Goal: Task Accomplishment & Management: Use online tool/utility

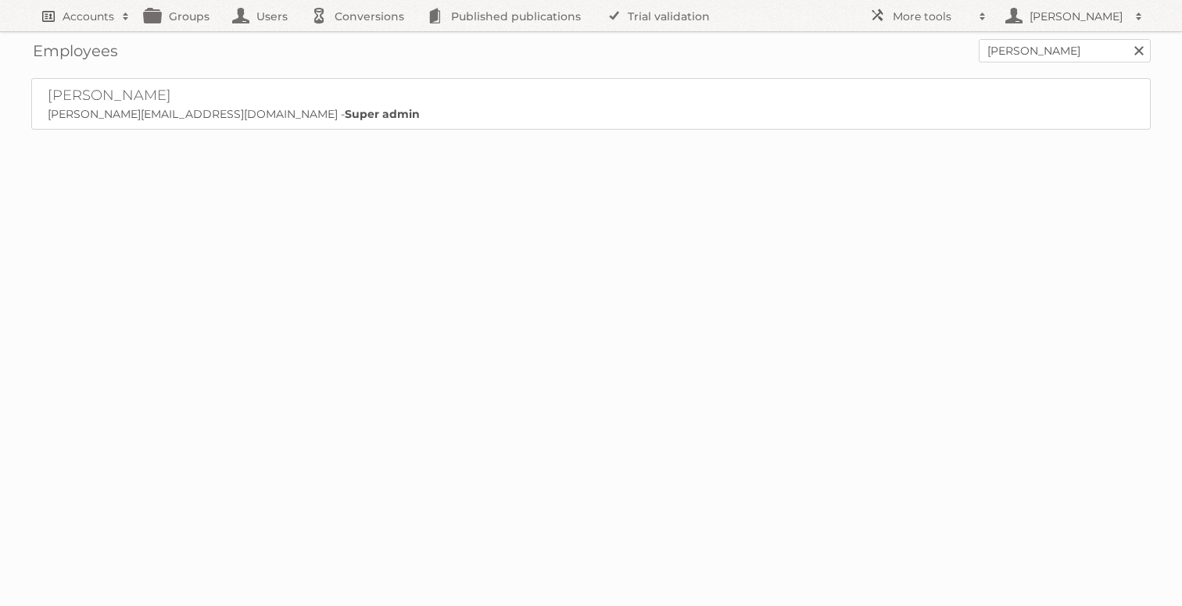
click at [84, 23] on link "Accounts" at bounding box center [84, 15] width 106 height 31
type input"] "gisele"
click at [360, 40] on input "Search" at bounding box center [371, 51] width 23 height 23
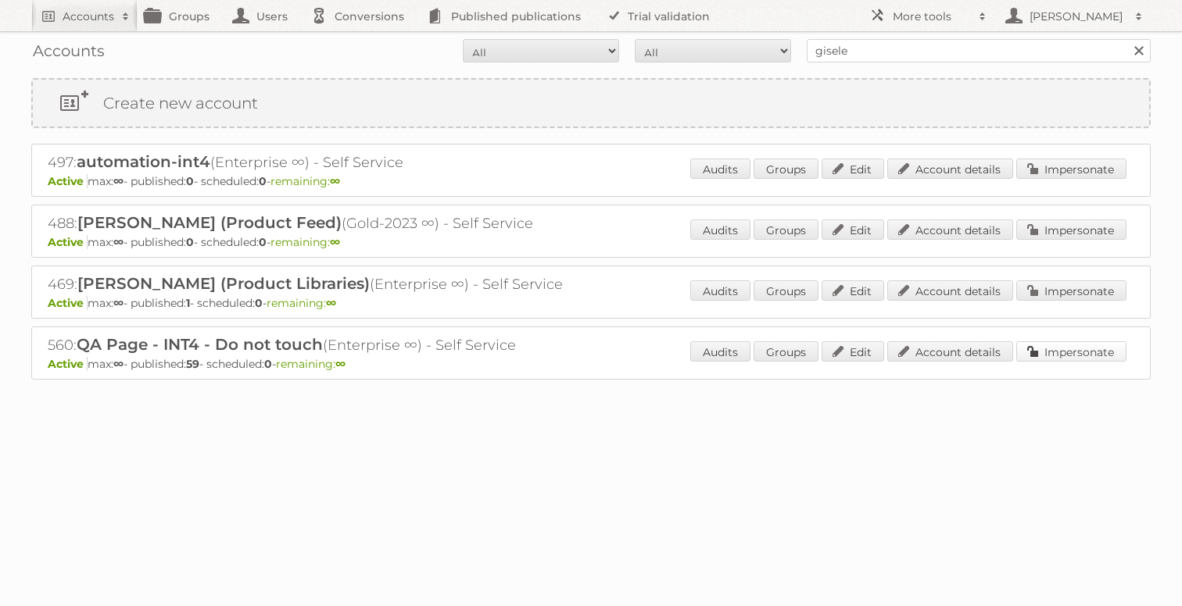
click at [1086, 342] on link "Impersonate" at bounding box center [1071, 352] width 110 height 20
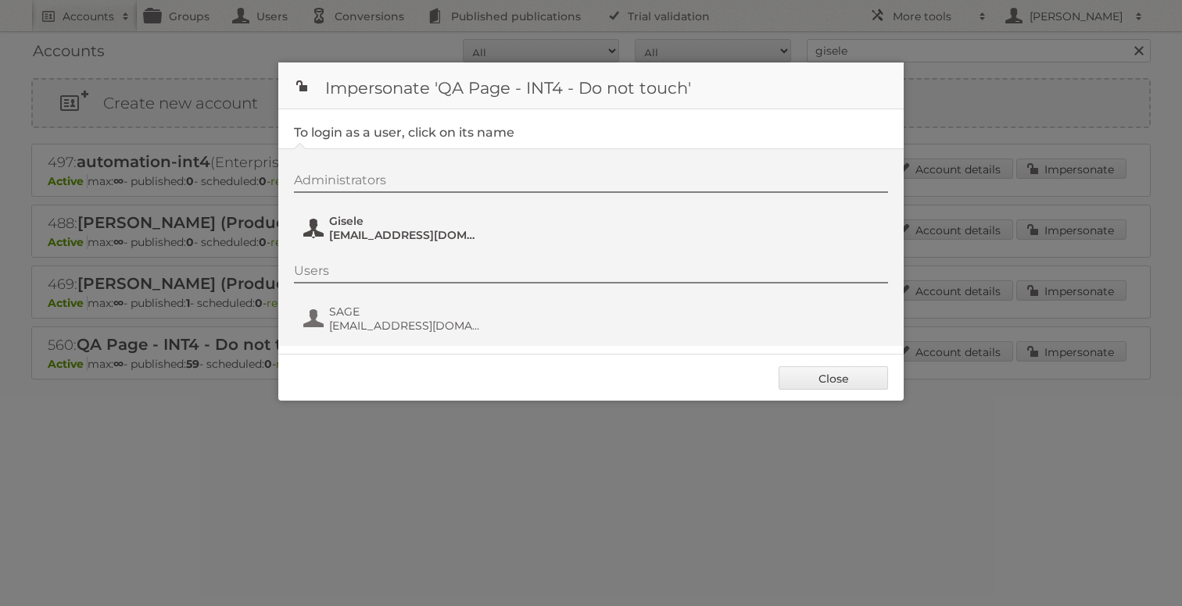
click at [315, 223] on button "Gisele Gisele+QA4@publitas.com" at bounding box center [394, 228] width 184 height 31
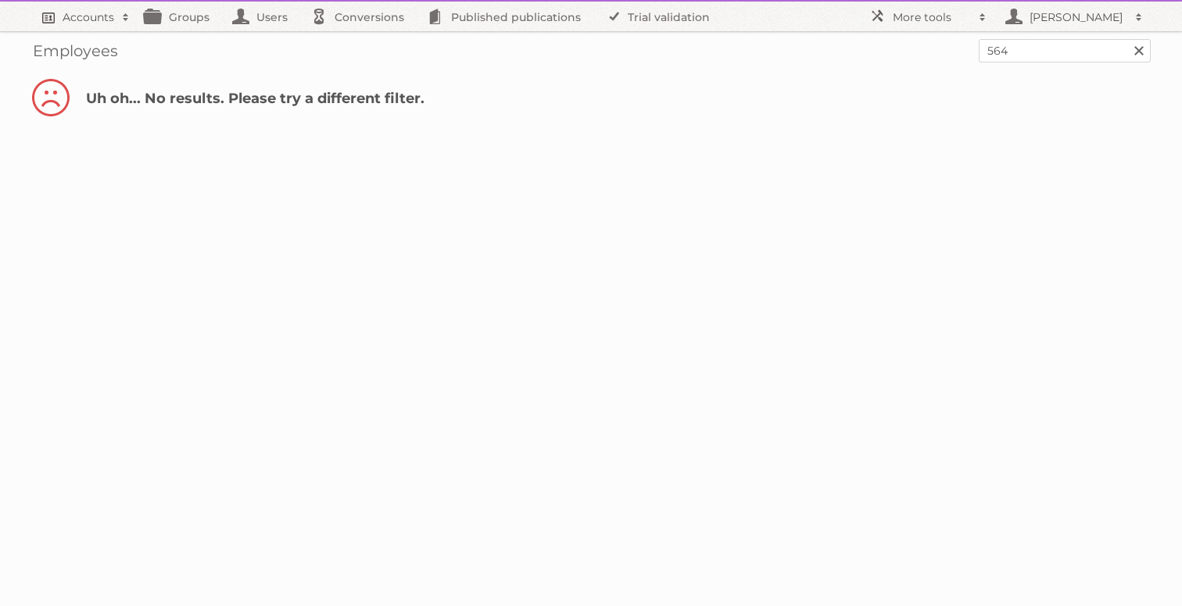
click at [93, 21] on h2 "Accounts" at bounding box center [89, 17] width 52 height 16
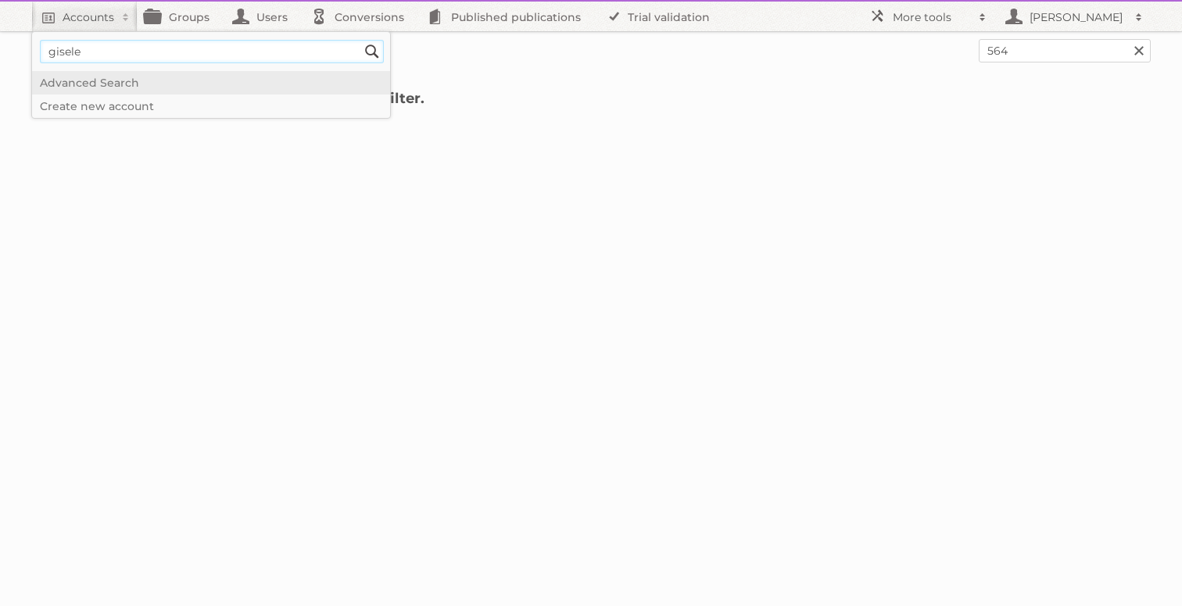
type input"] "gisele"
click at [360, 40] on input "Search" at bounding box center [371, 51] width 23 height 23
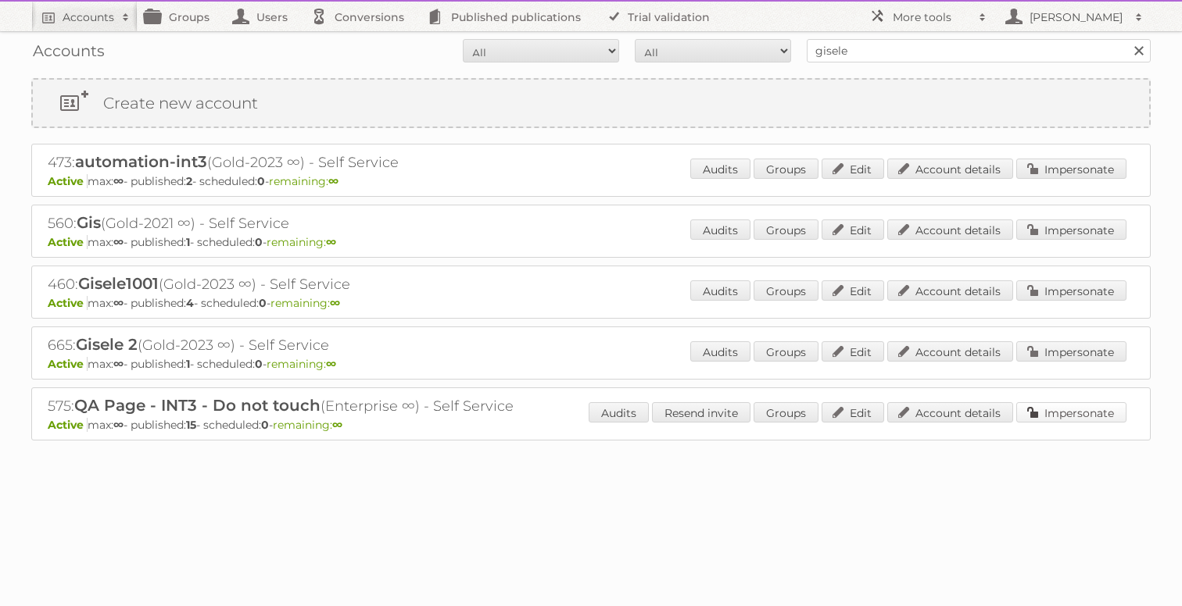
click at [1039, 415] on link "Impersonate" at bounding box center [1071, 412] width 110 height 20
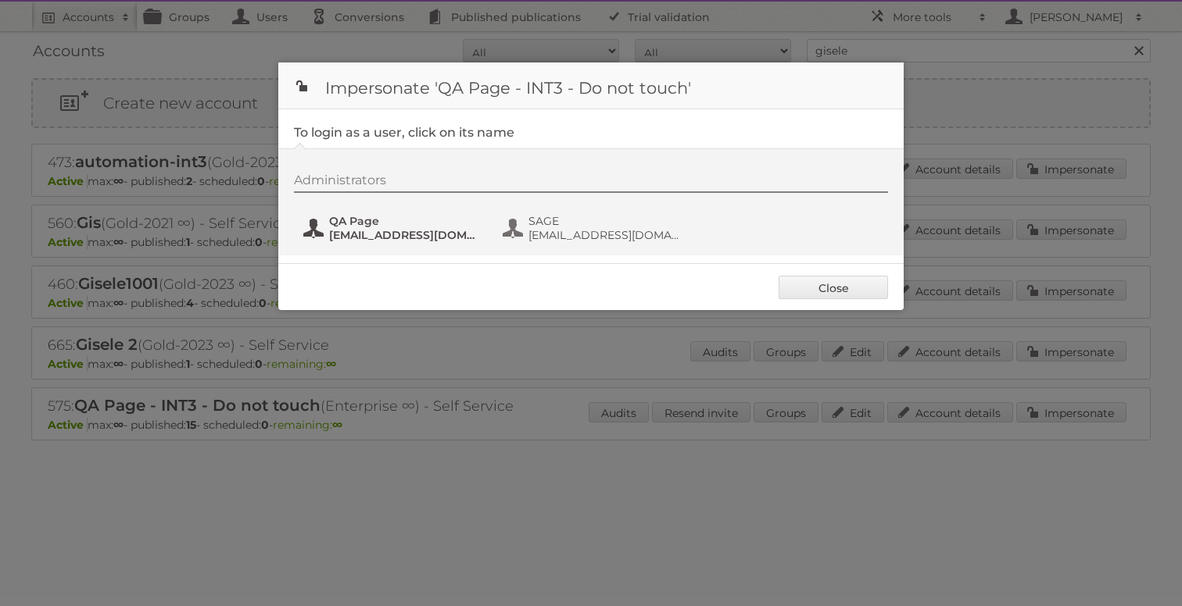
click at [356, 224] on span "QA Page" at bounding box center [405, 221] width 152 height 14
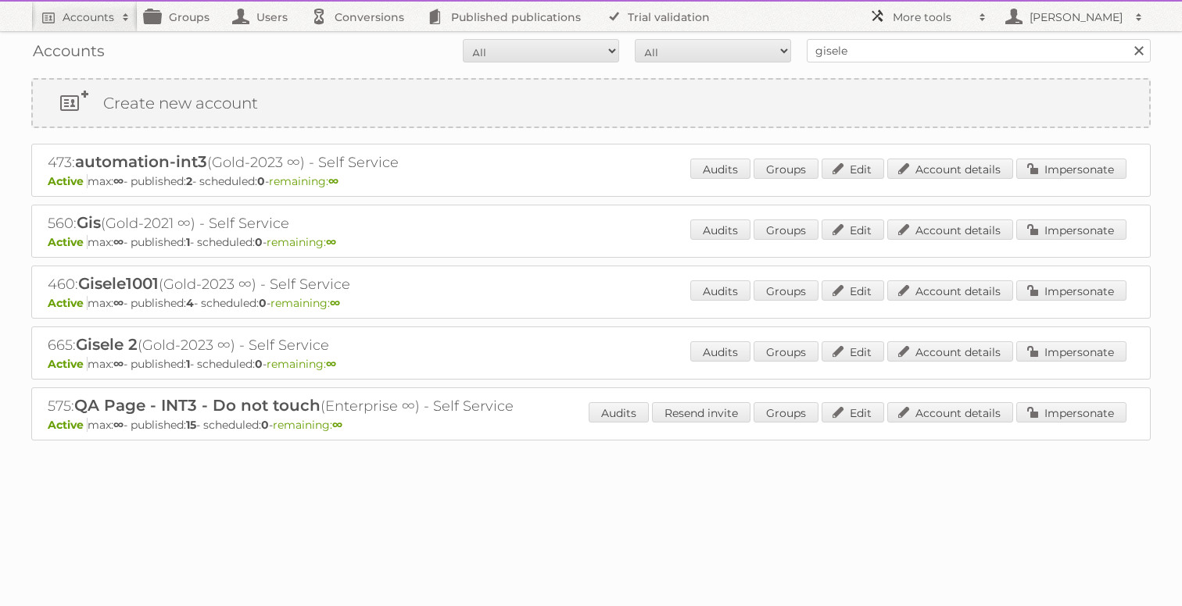
click at [938, 23] on h2 "More tools" at bounding box center [932, 17] width 78 height 16
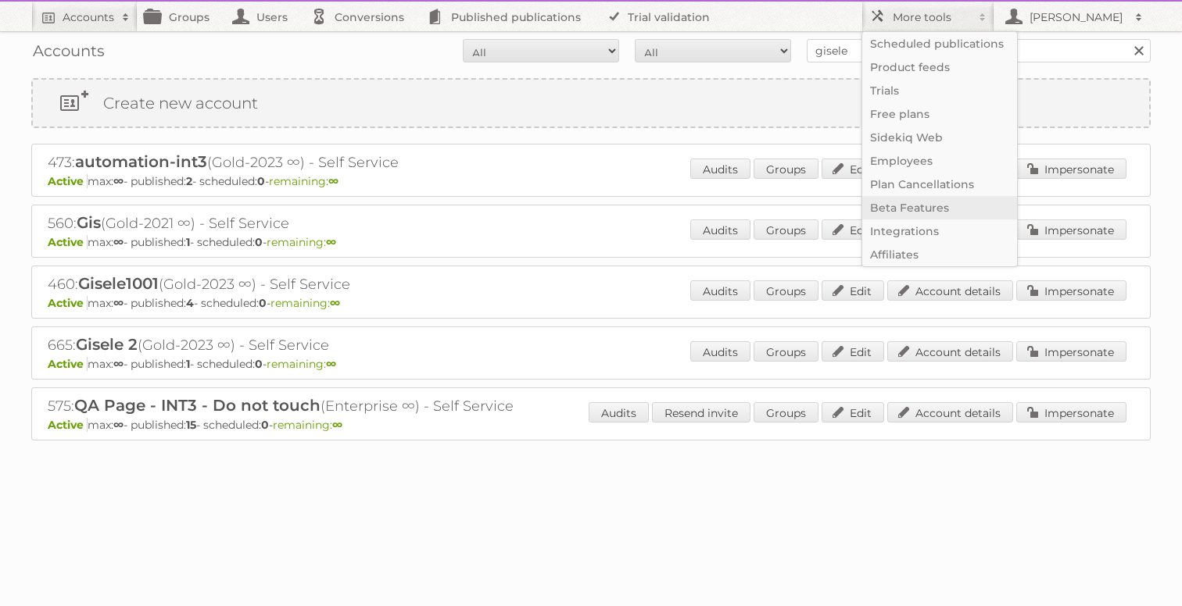
click at [903, 213] on link "Beta Features" at bounding box center [939, 207] width 155 height 23
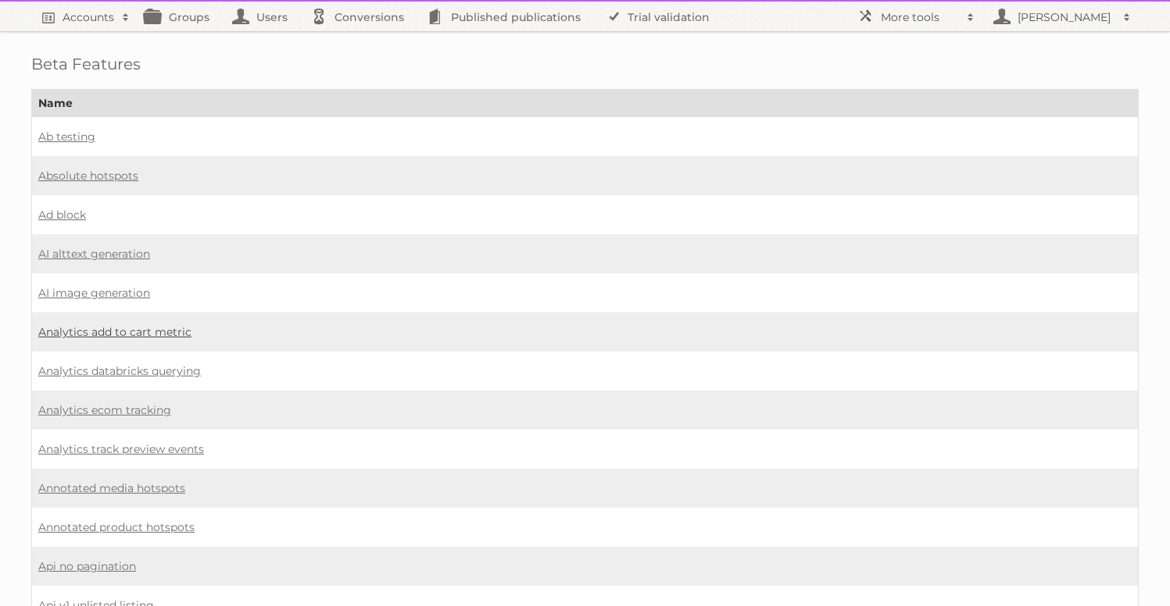
click at [174, 332] on link "Analytics add to cart metric" at bounding box center [114, 332] width 153 height 14
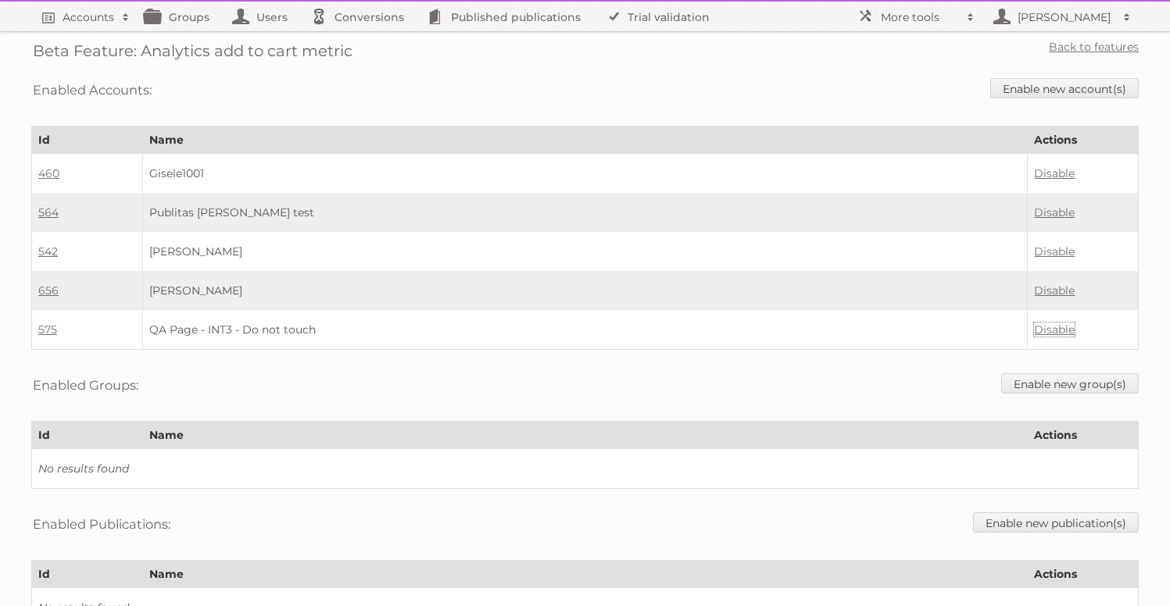
click at [1054, 328] on link "Disable" at bounding box center [1054, 330] width 41 height 14
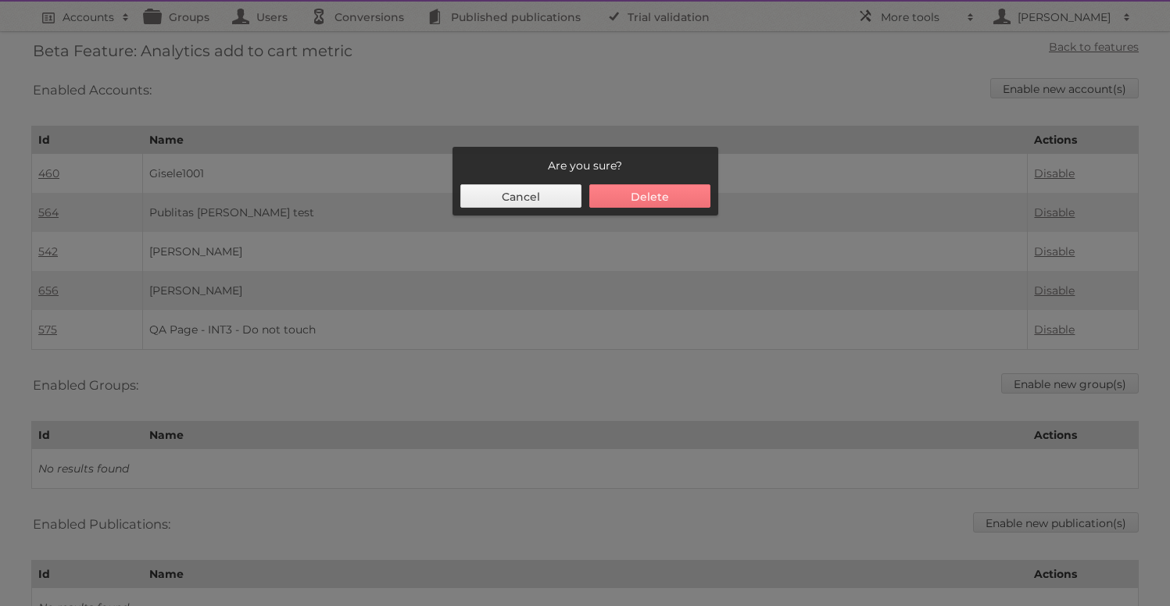
click at [649, 198] on button "Delete" at bounding box center [649, 195] width 121 height 23
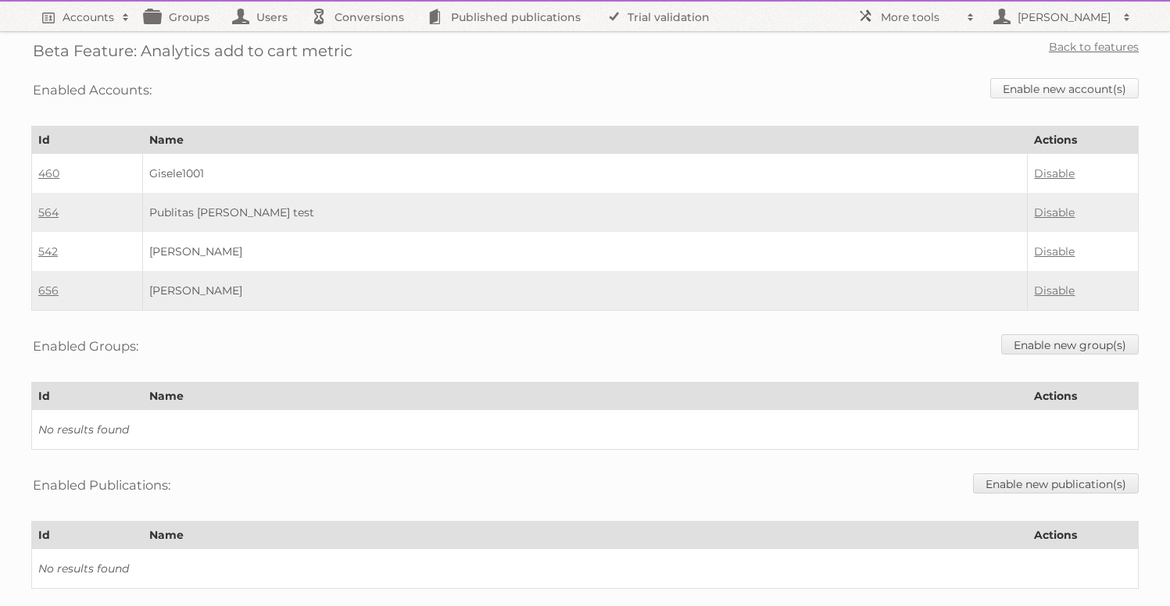
click at [1076, 87] on link "Enable new account(s)" at bounding box center [1064, 88] width 148 height 20
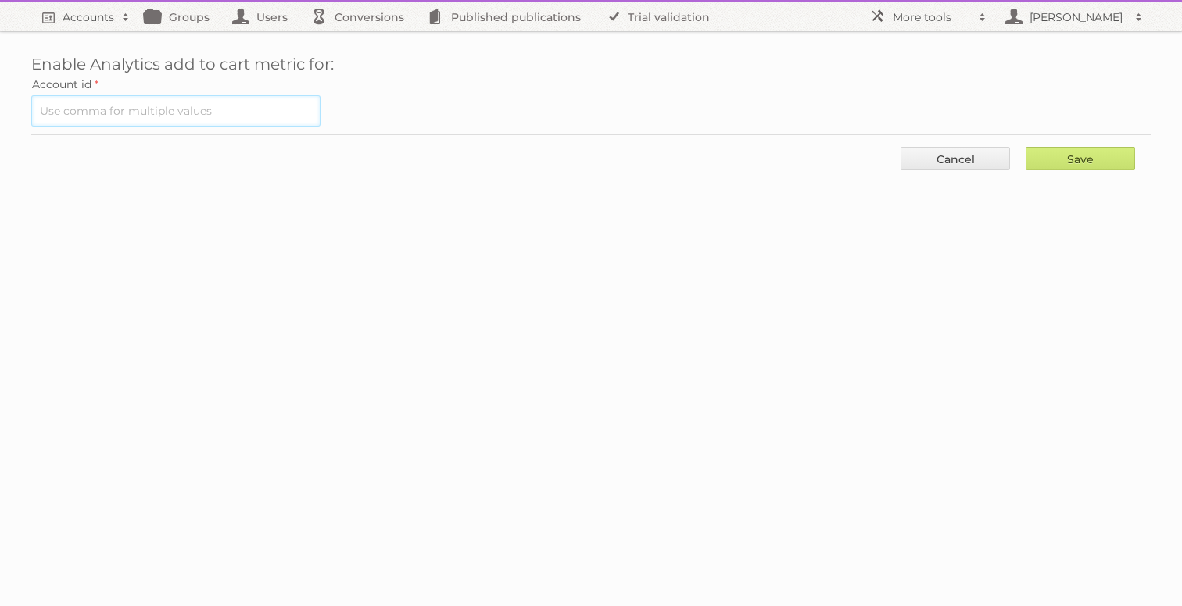
click at [206, 118] on input "text" at bounding box center [175, 110] width 289 height 31
type input "575"
click at [1025, 147] on input "Save" at bounding box center [1079, 158] width 109 height 23
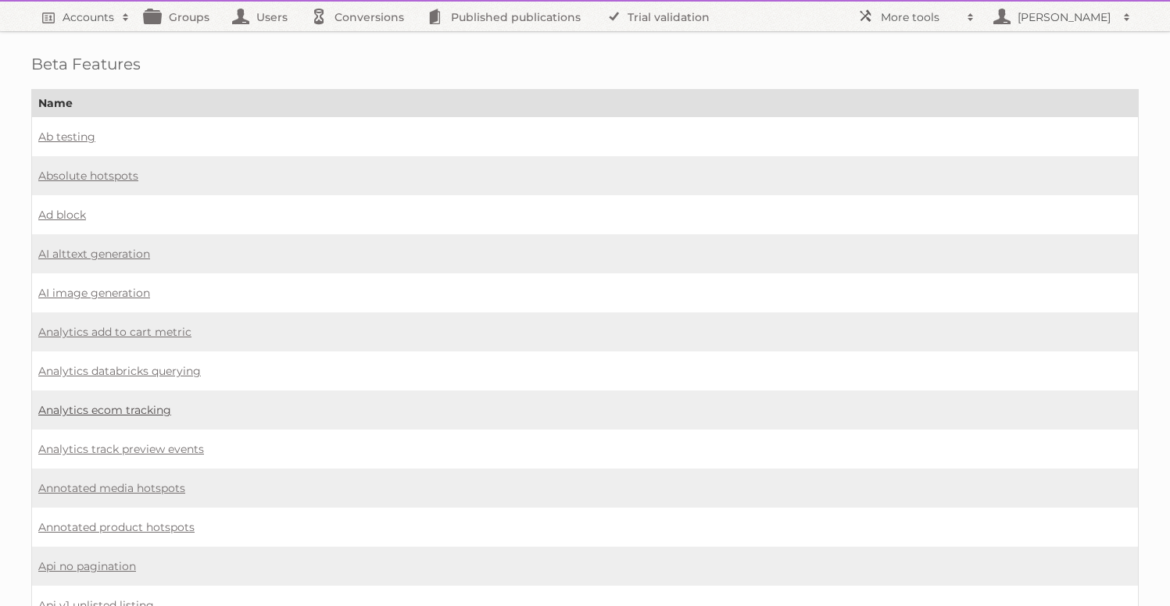
click at [148, 409] on link "Analytics ecom tracking" at bounding box center [104, 410] width 133 height 14
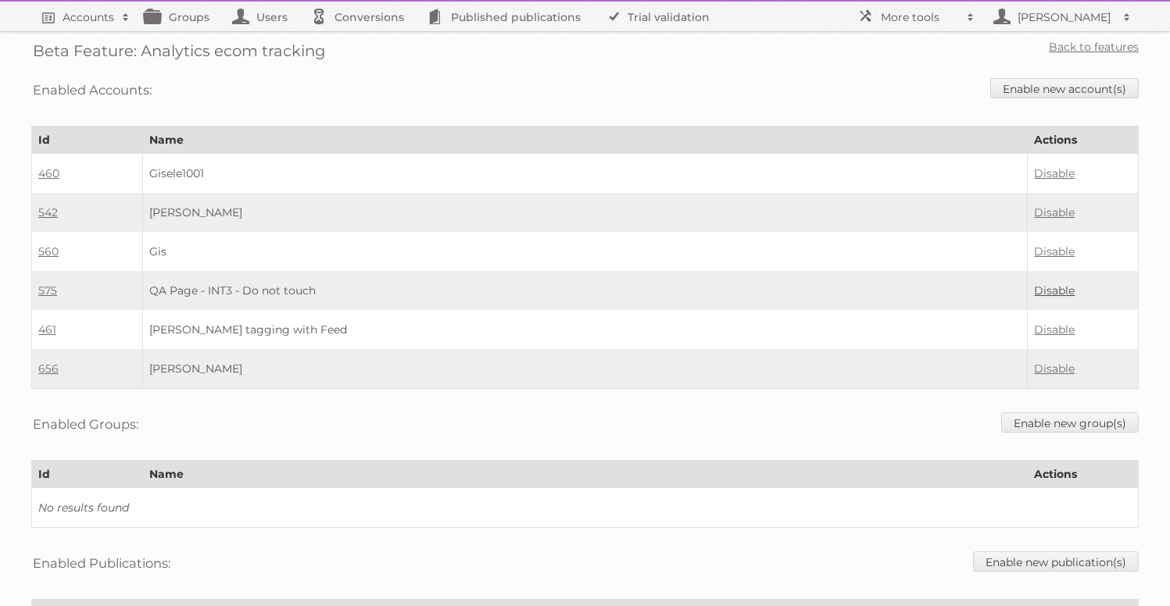
click at [1049, 288] on link "Disable" at bounding box center [1054, 291] width 41 height 14
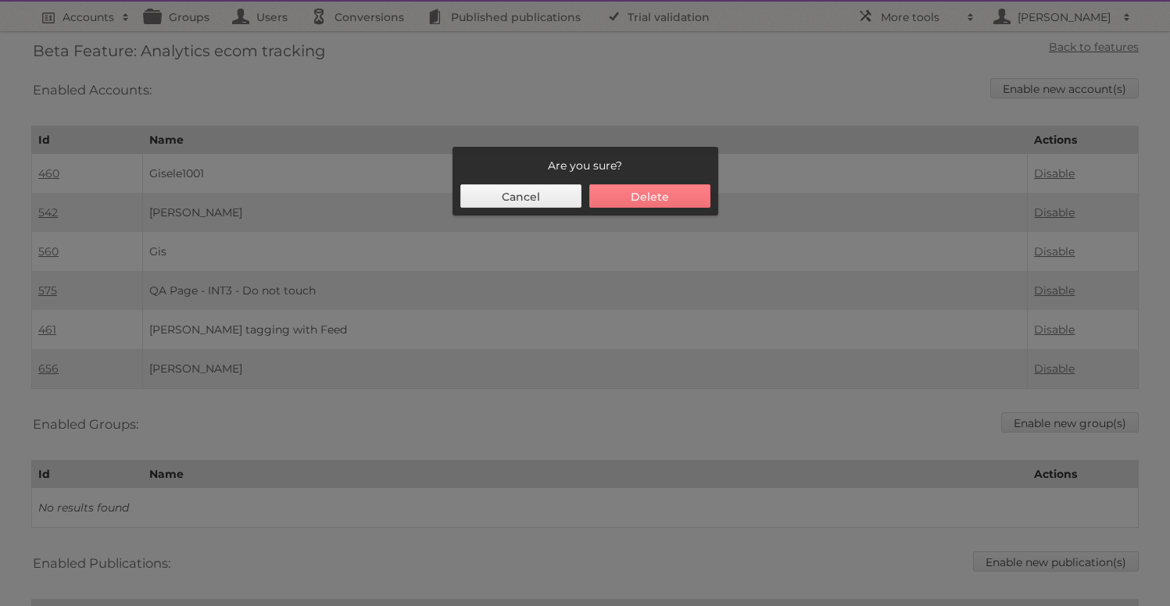
click at [651, 206] on button "Delete" at bounding box center [649, 195] width 121 height 23
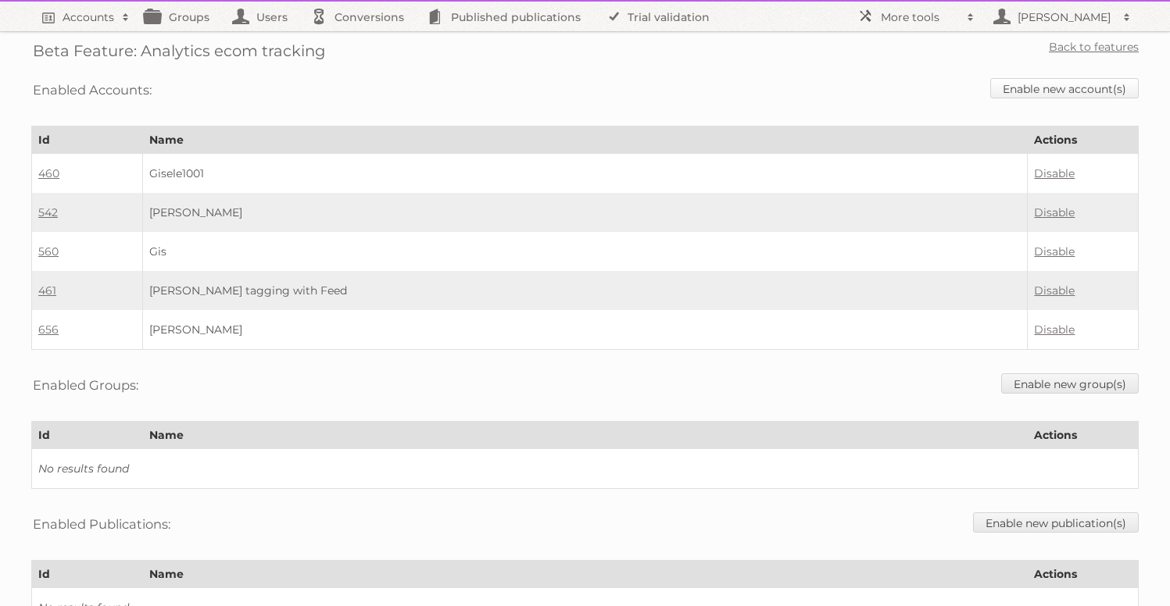
click at [1023, 81] on link "Enable new account(s)" at bounding box center [1064, 88] width 148 height 20
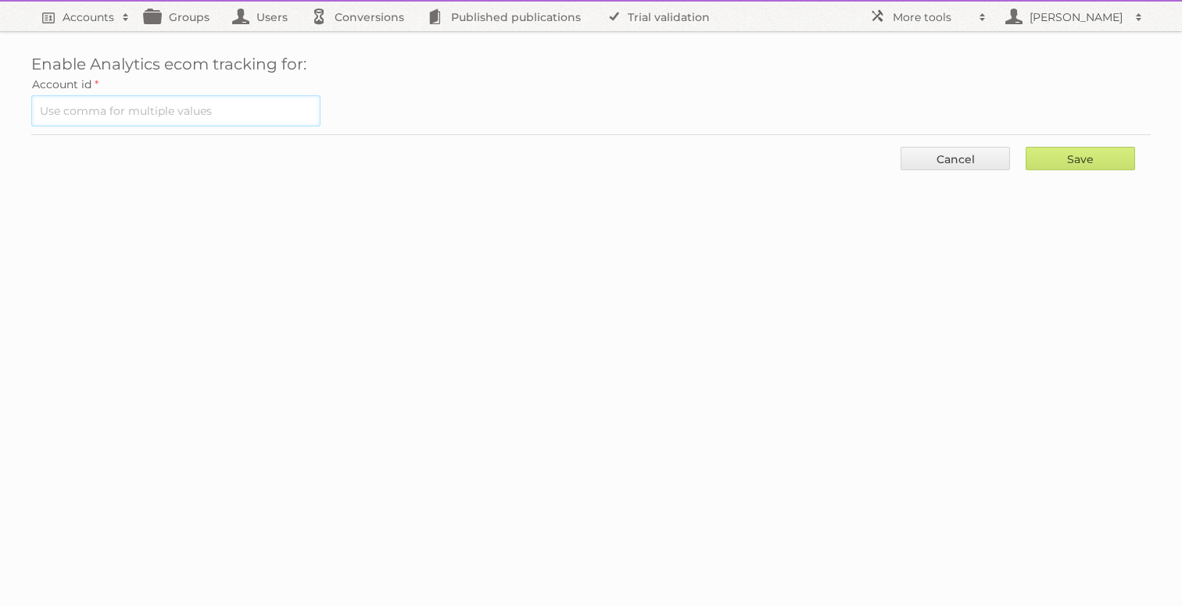
click at [213, 100] on input "text" at bounding box center [175, 110] width 289 height 31
type input "575"
click at [1025, 147] on input "Save" at bounding box center [1079, 158] width 109 height 23
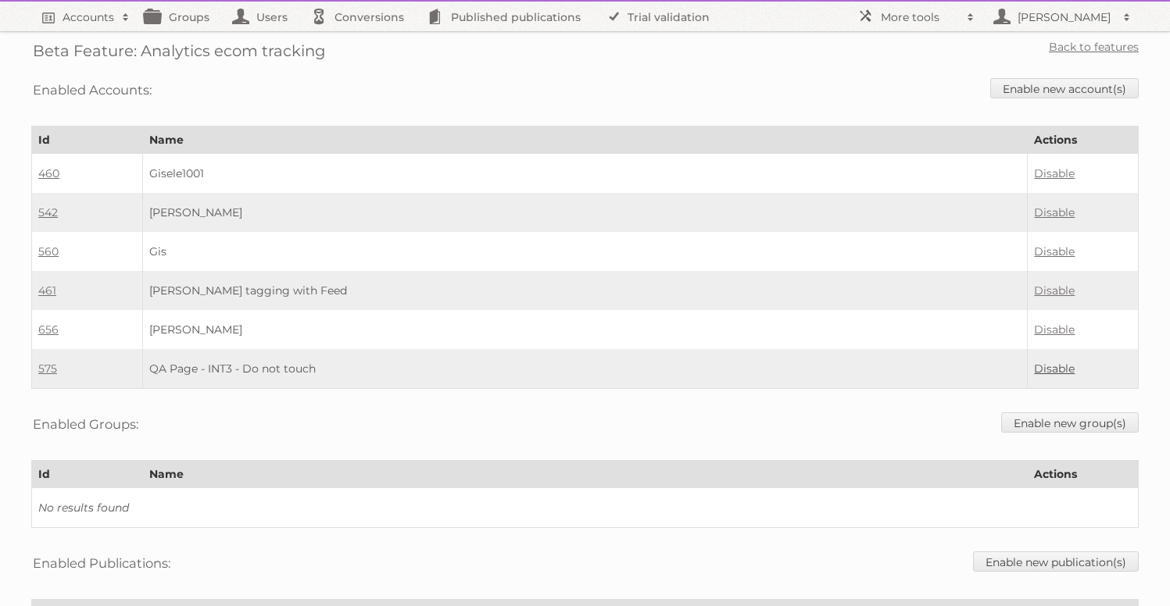
click at [1066, 368] on link "Disable" at bounding box center [1054, 369] width 41 height 14
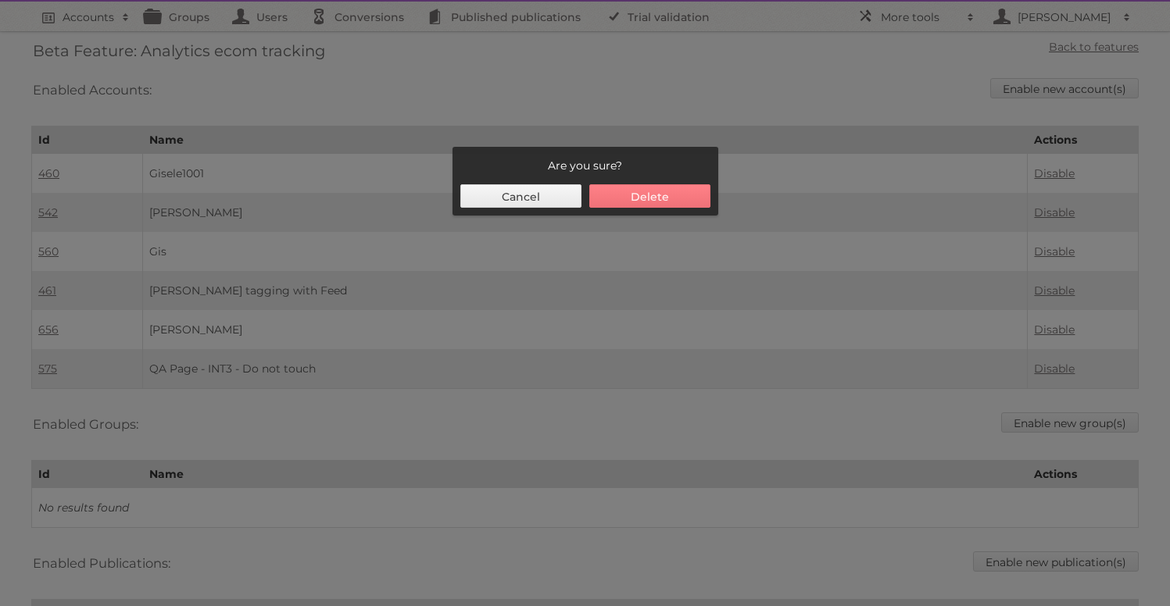
click at [619, 200] on button "Delete" at bounding box center [649, 195] width 121 height 23
